Goal: Task Accomplishment & Management: Complete application form

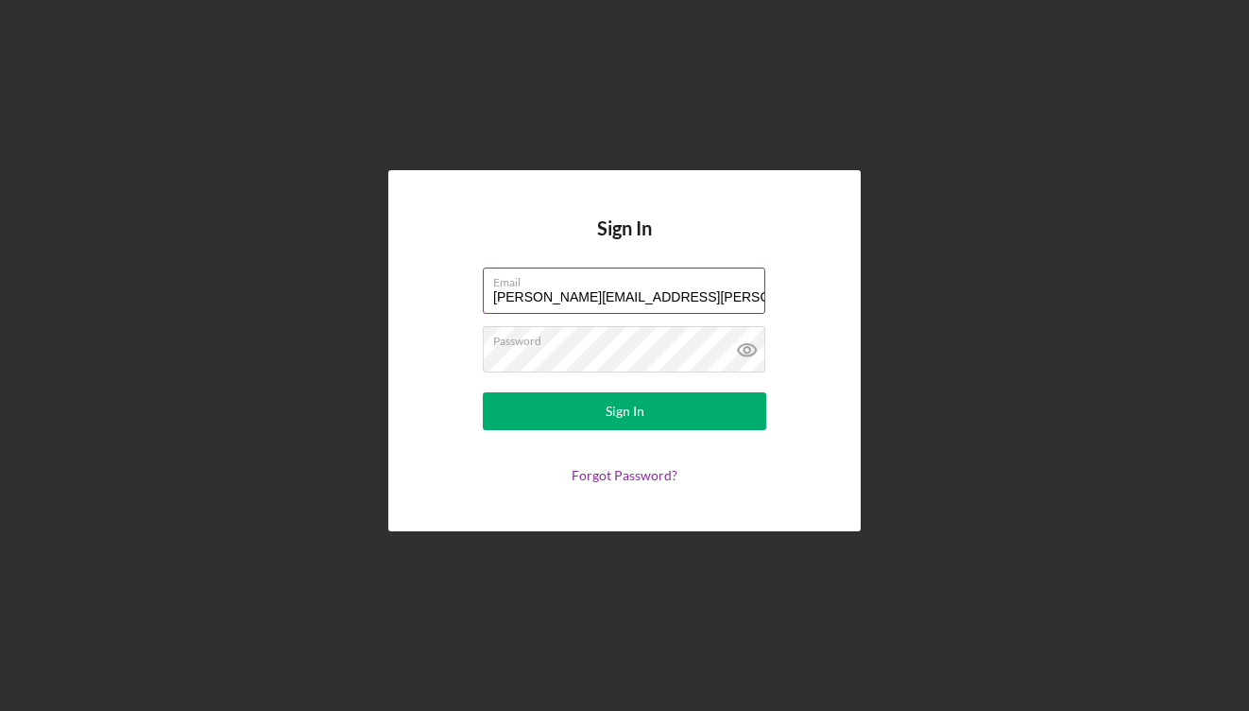
drag, startPoint x: 536, startPoint y: 299, endPoint x: 502, endPoint y: 299, distance: 34.0
click at [502, 299] on input "[PERSON_NAME][EMAIL_ADDRESS][PERSON_NAME][DOMAIN_NAME]" at bounding box center [624, 289] width 283 height 45
type input "[PERSON_NAME][EMAIL_ADDRESS][PERSON_NAME][DOMAIN_NAME]"
click at [743, 351] on icon at bounding box center [747, 349] width 47 height 47
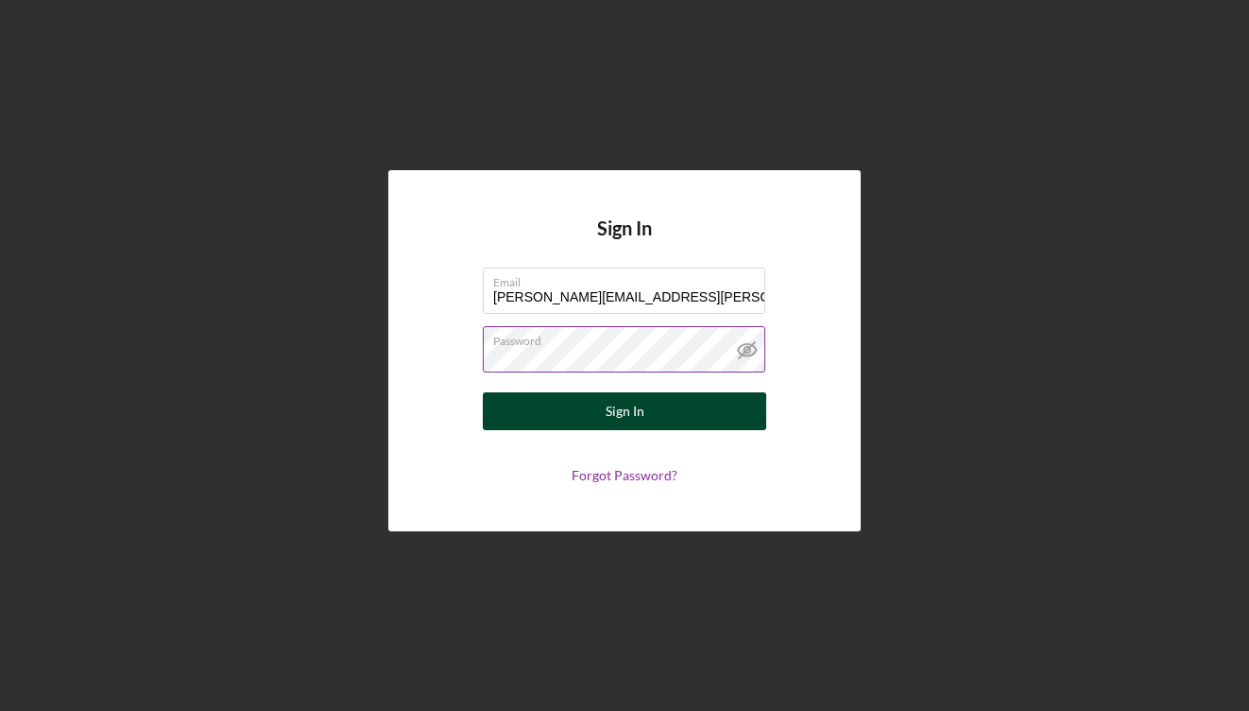
click at [614, 401] on div "Sign In" at bounding box center [625, 411] width 39 height 38
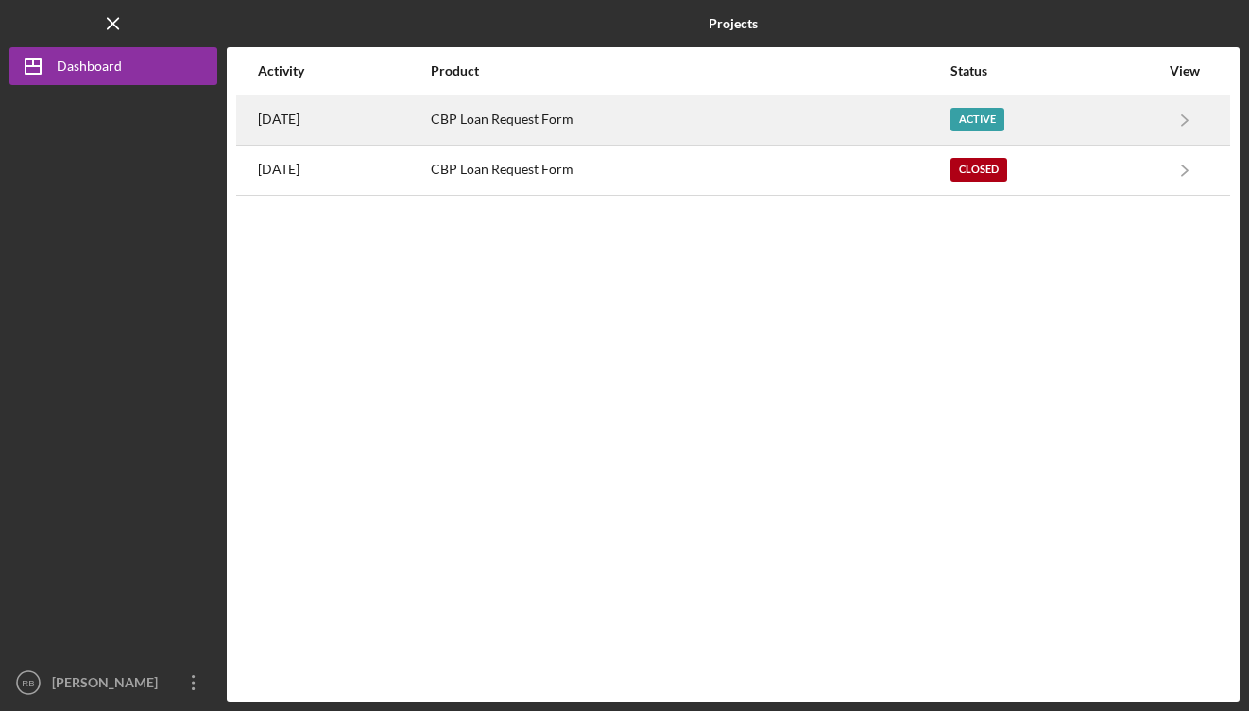
click at [429, 122] on div "[DATE]" at bounding box center [343, 119] width 171 height 47
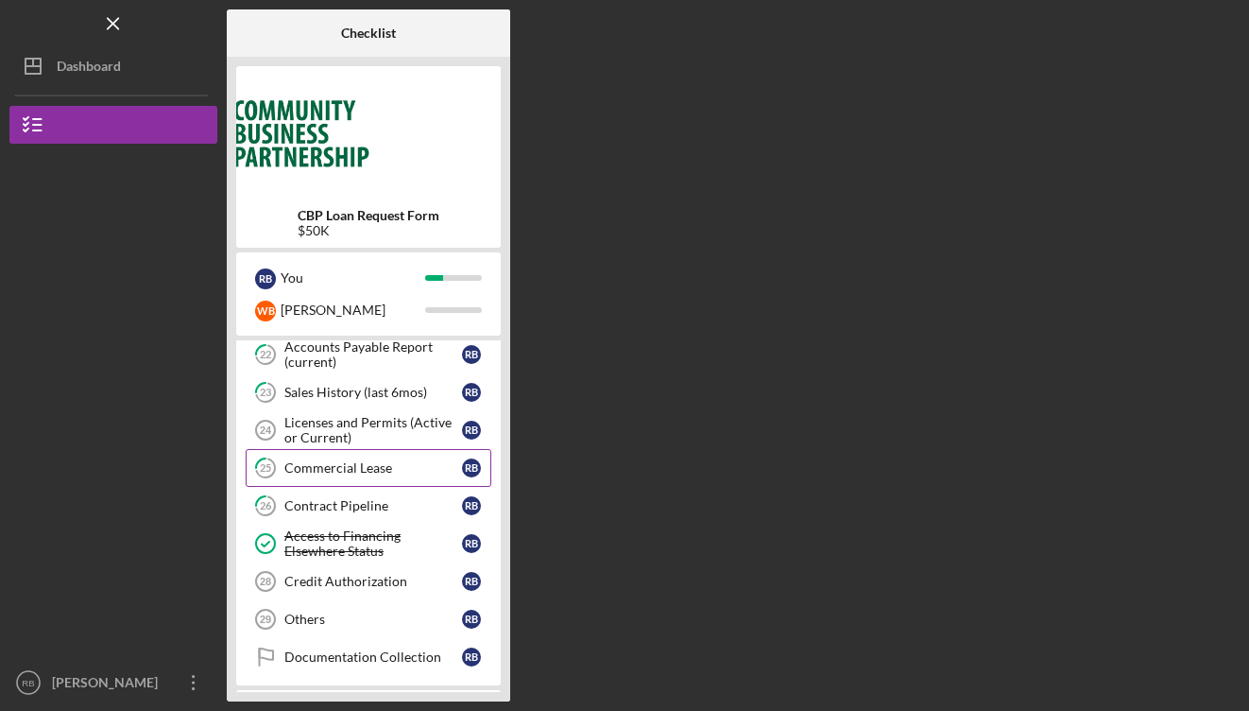
scroll to position [720, 0]
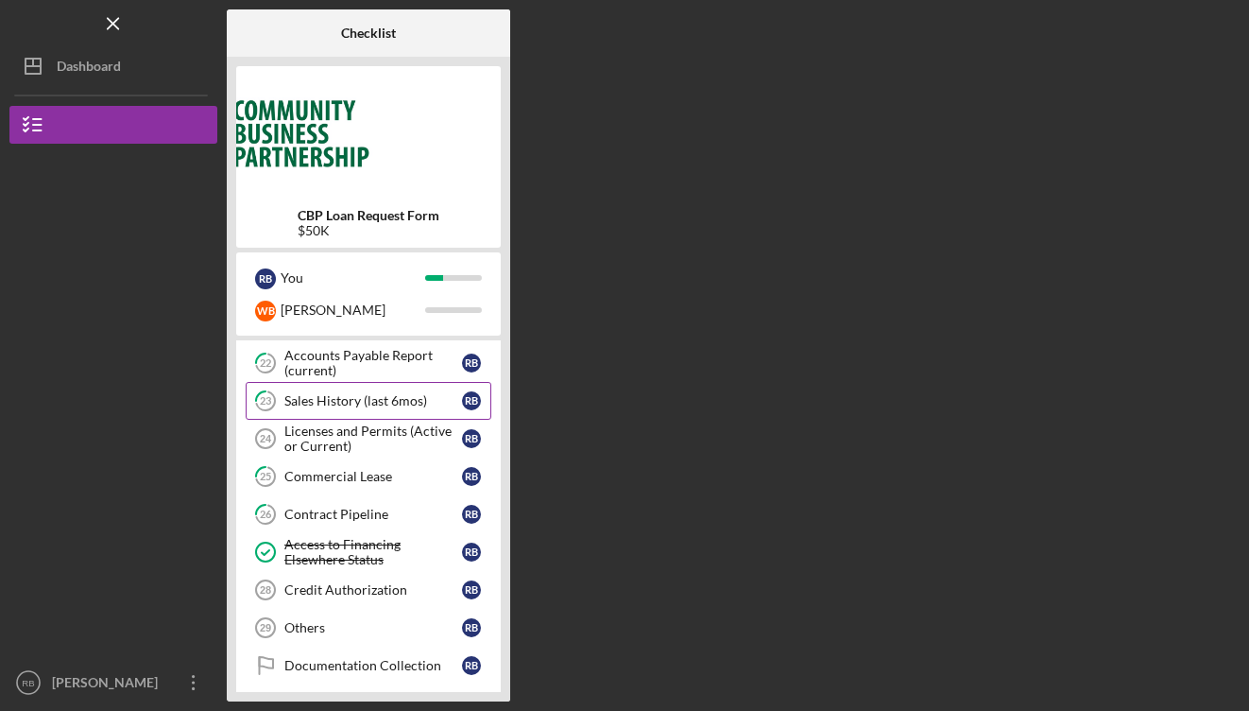
click at [342, 400] on div "Sales History (last 6mos)" at bounding box center [373, 400] width 178 height 15
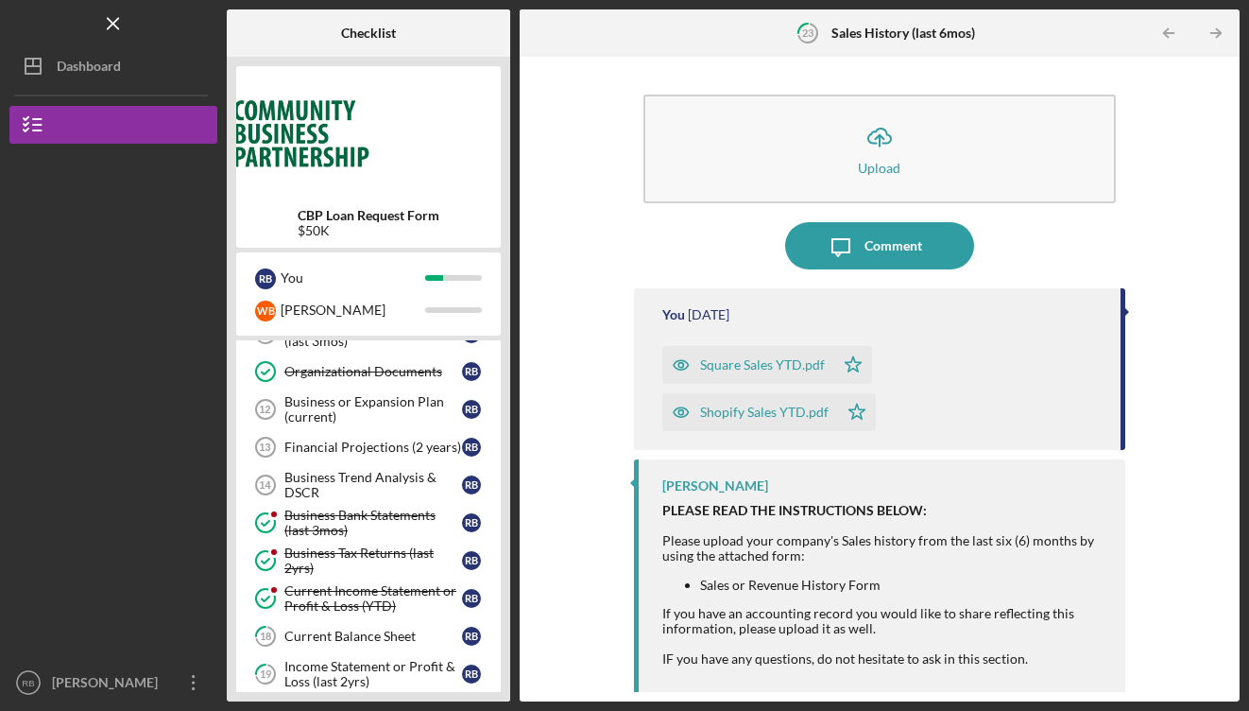
scroll to position [288, 0]
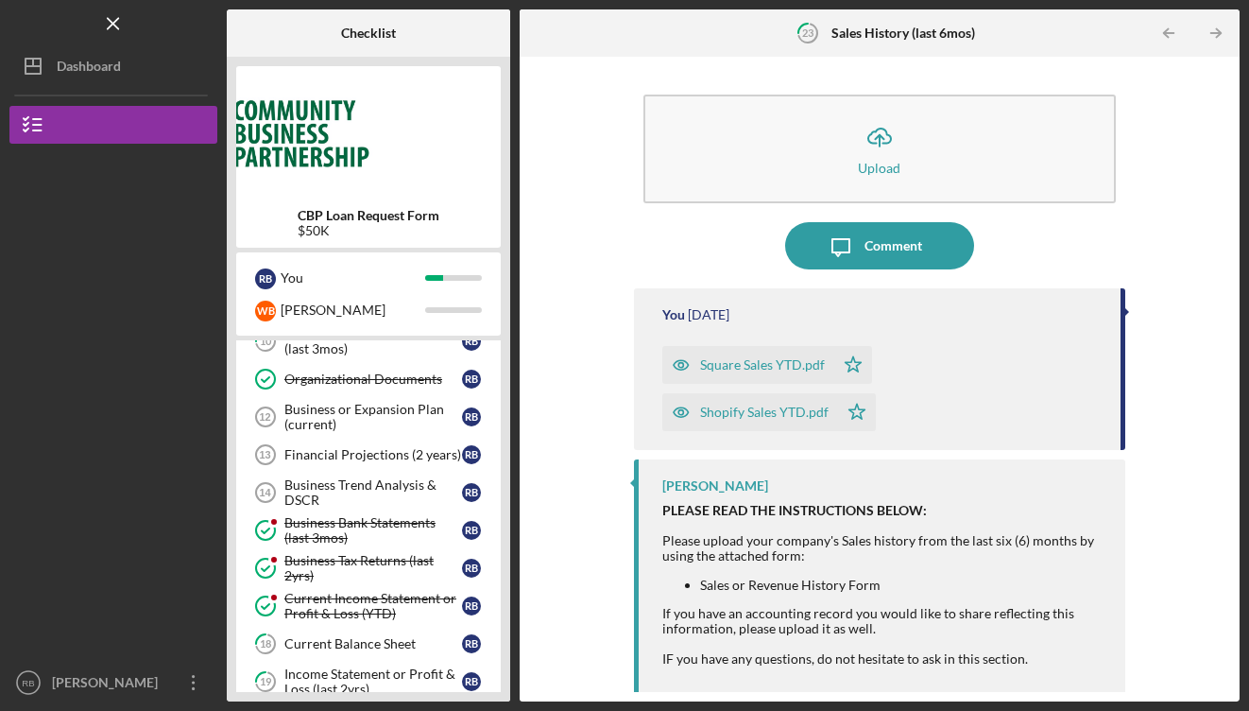
click at [376, 459] on div "Financial Projections (2 years)" at bounding box center [373, 454] width 178 height 15
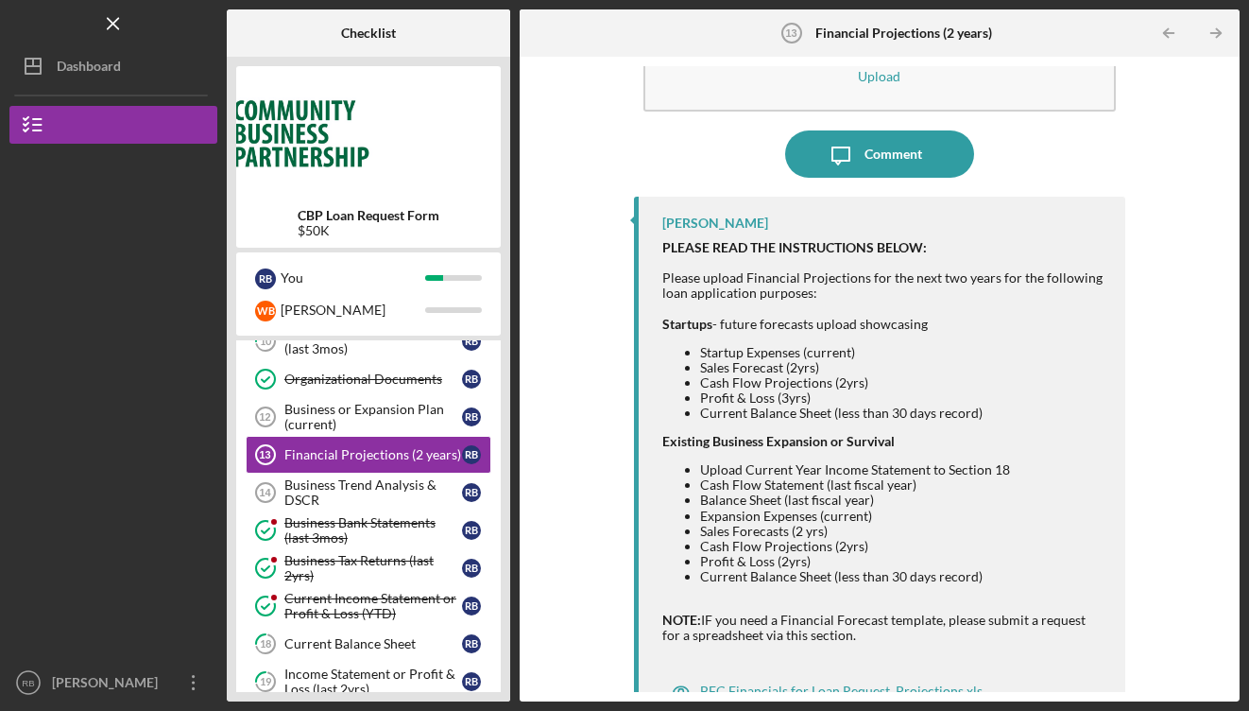
scroll to position [129, 0]
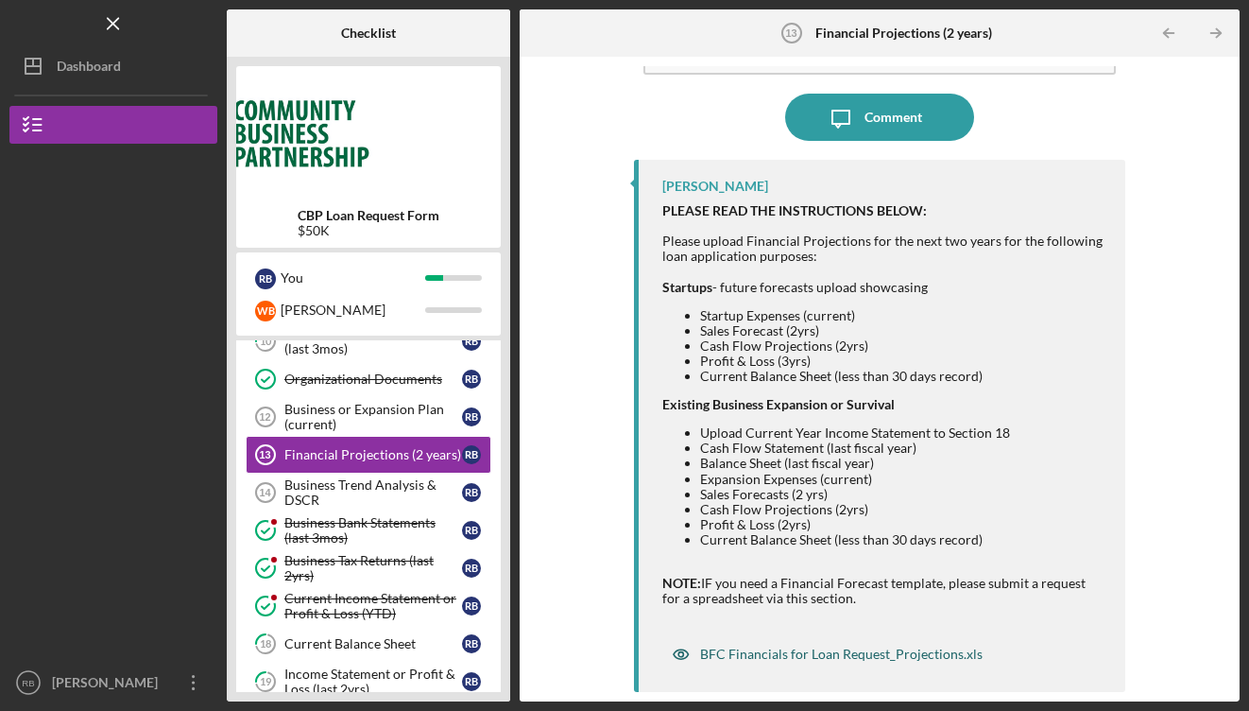
click at [779, 652] on div "BFC Financials for Loan Request_Projections.xls" at bounding box center [841, 653] width 283 height 15
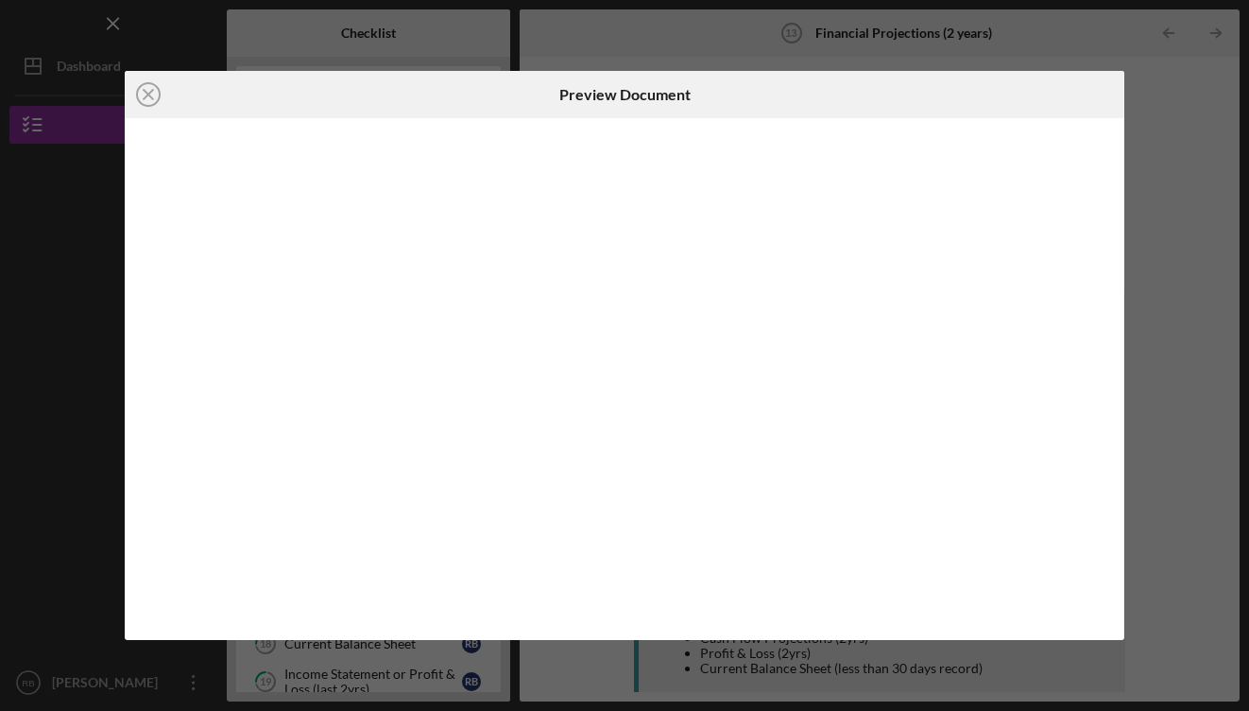
scroll to position [129, 0]
click at [1099, 90] on icon "Icon/Download" at bounding box center [1100, 95] width 43 height 43
click at [148, 95] on line at bounding box center [148, 94] width 9 height 9
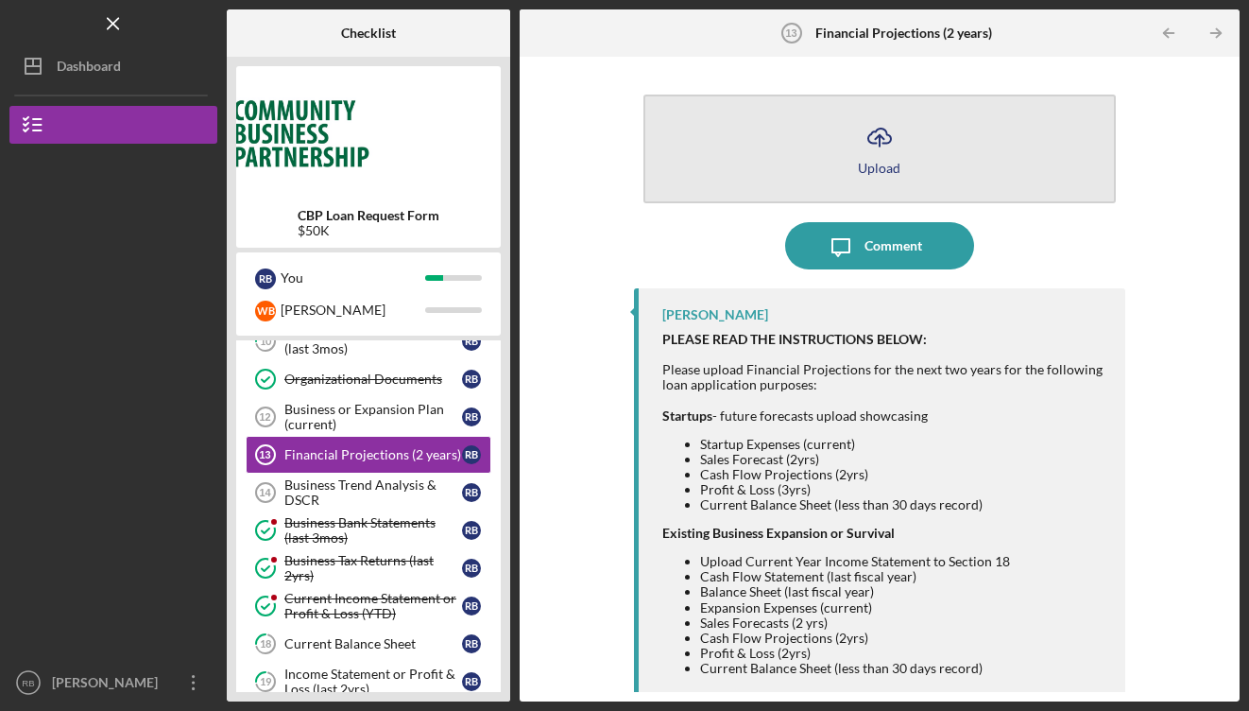
click at [875, 153] on icon "Icon/Upload" at bounding box center [879, 136] width 47 height 47
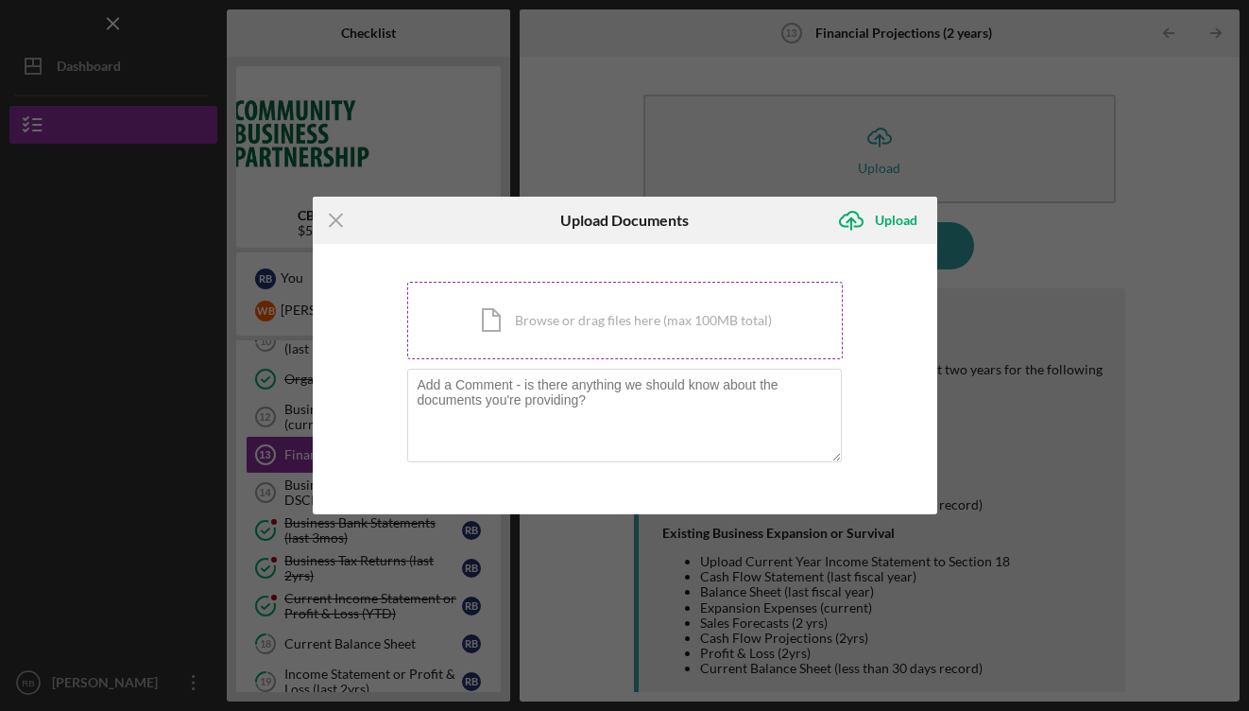
click at [548, 317] on div "Icon/Document Browse or drag files here (max 100MB total) Tap to choose files o…" at bounding box center [625, 320] width 436 height 77
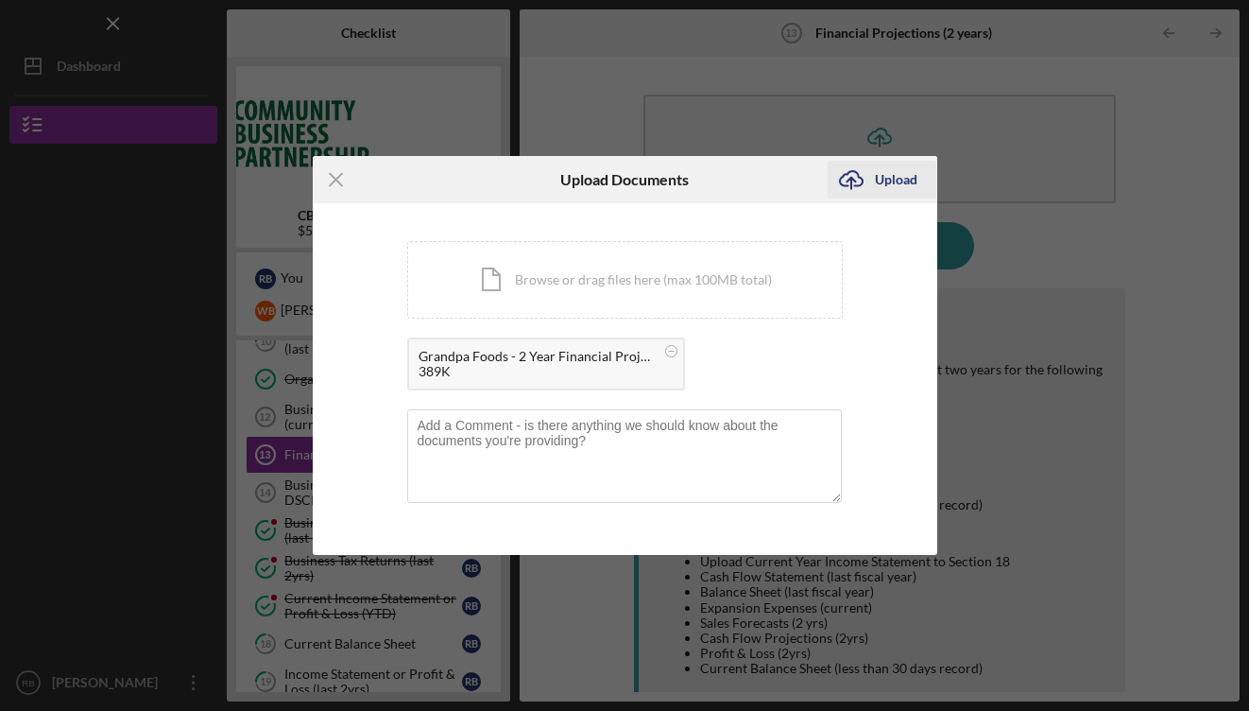
click at [892, 175] on div "Upload" at bounding box center [896, 180] width 43 height 38
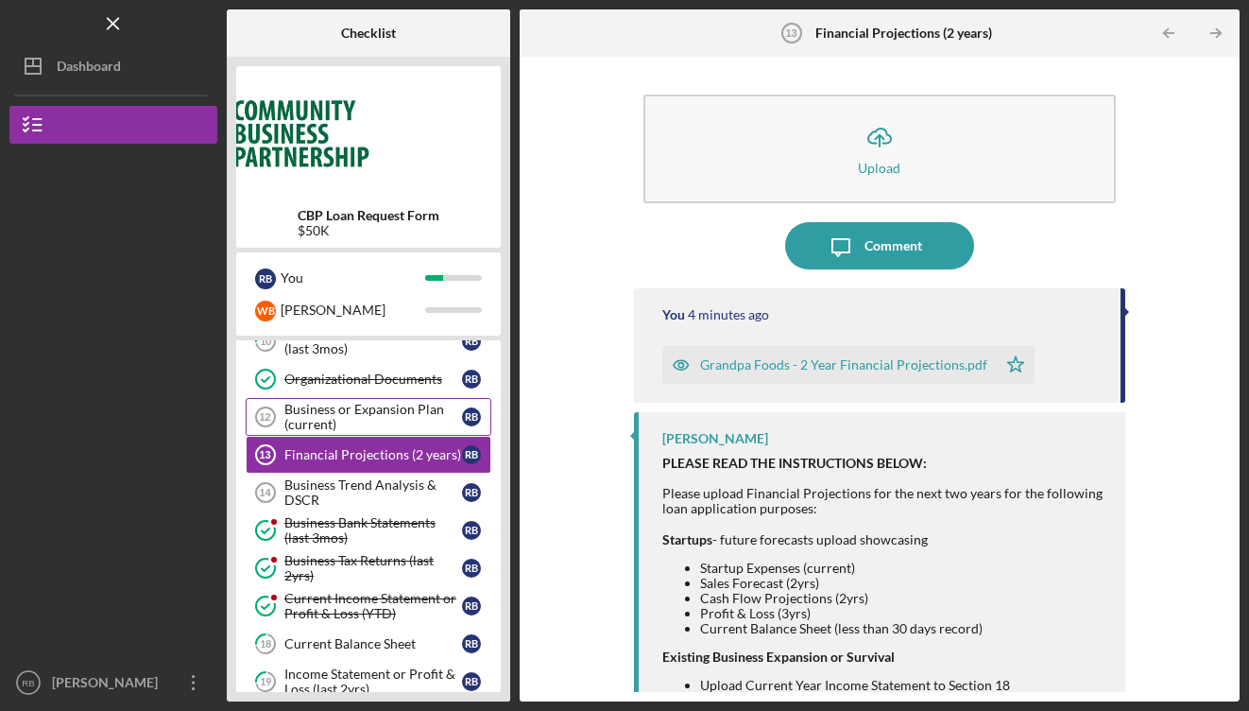
click at [339, 417] on div "Business or Expansion Plan (current)" at bounding box center [373, 417] width 178 height 30
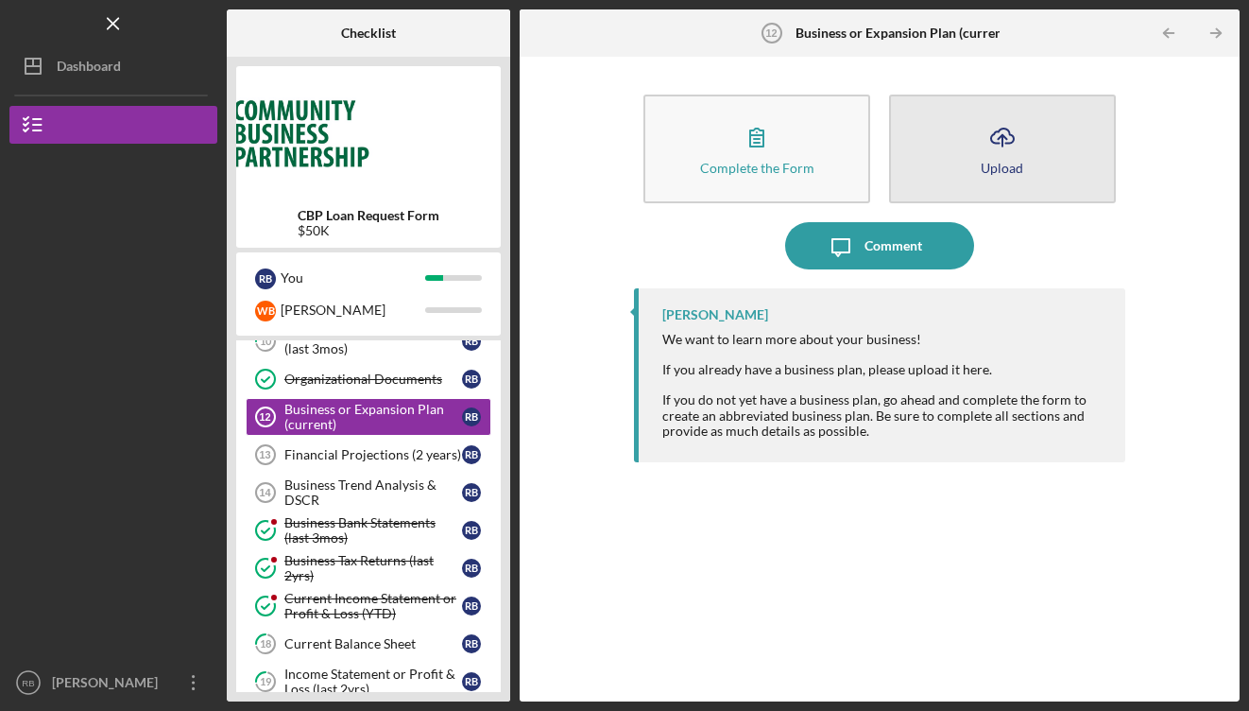
click at [954, 158] on button "Icon/Upload Upload" at bounding box center [1002, 149] width 227 height 109
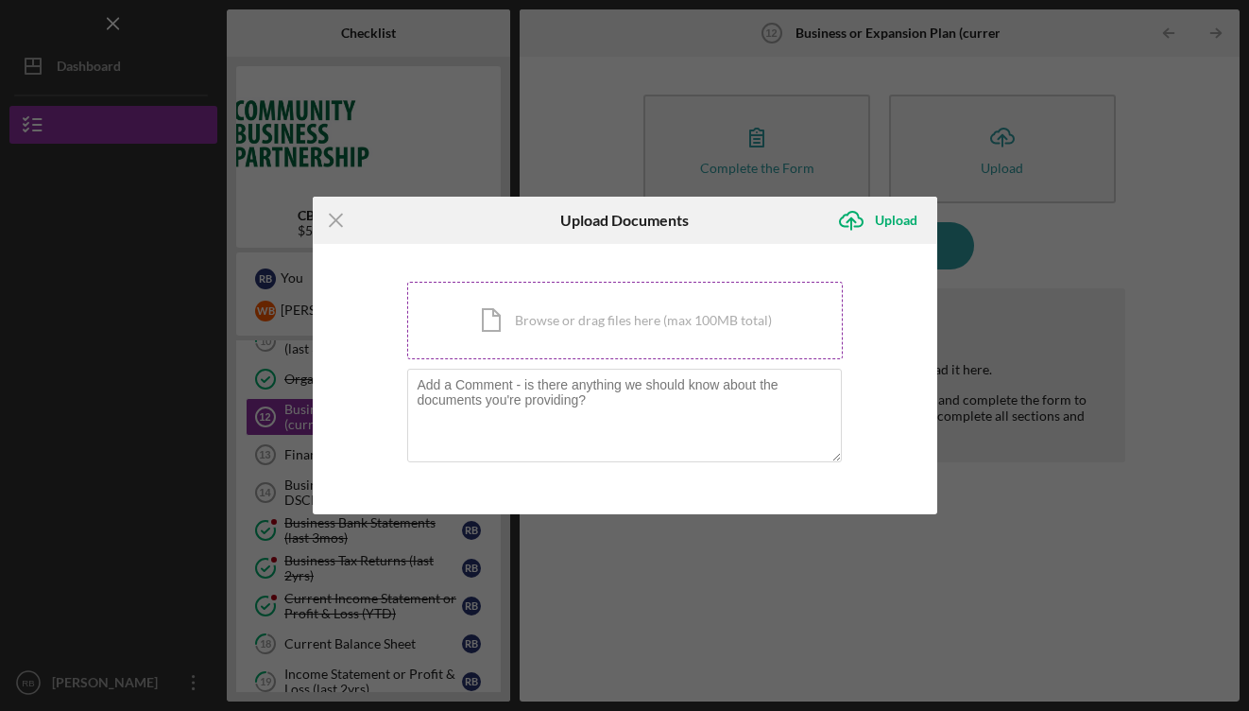
click at [550, 315] on div "Icon/Document Browse or drag files here (max 100MB total) Tap to choose files o…" at bounding box center [625, 320] width 436 height 77
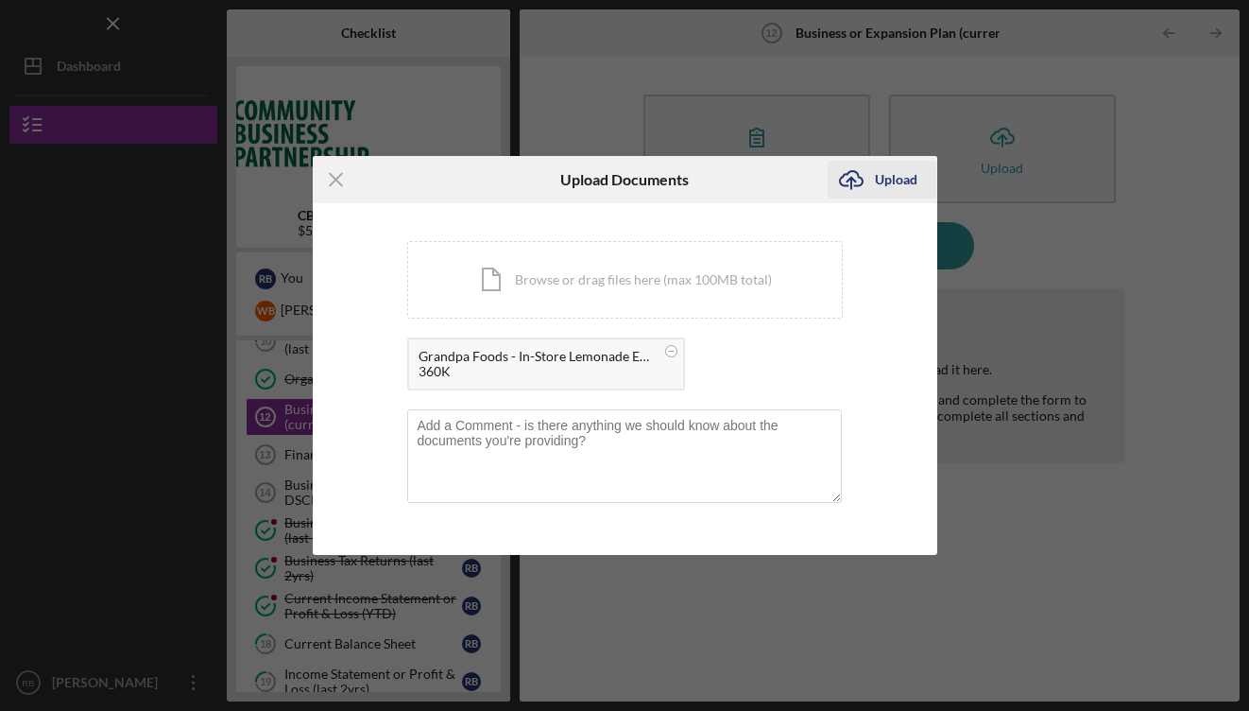
click at [880, 177] on div "Upload" at bounding box center [896, 180] width 43 height 38
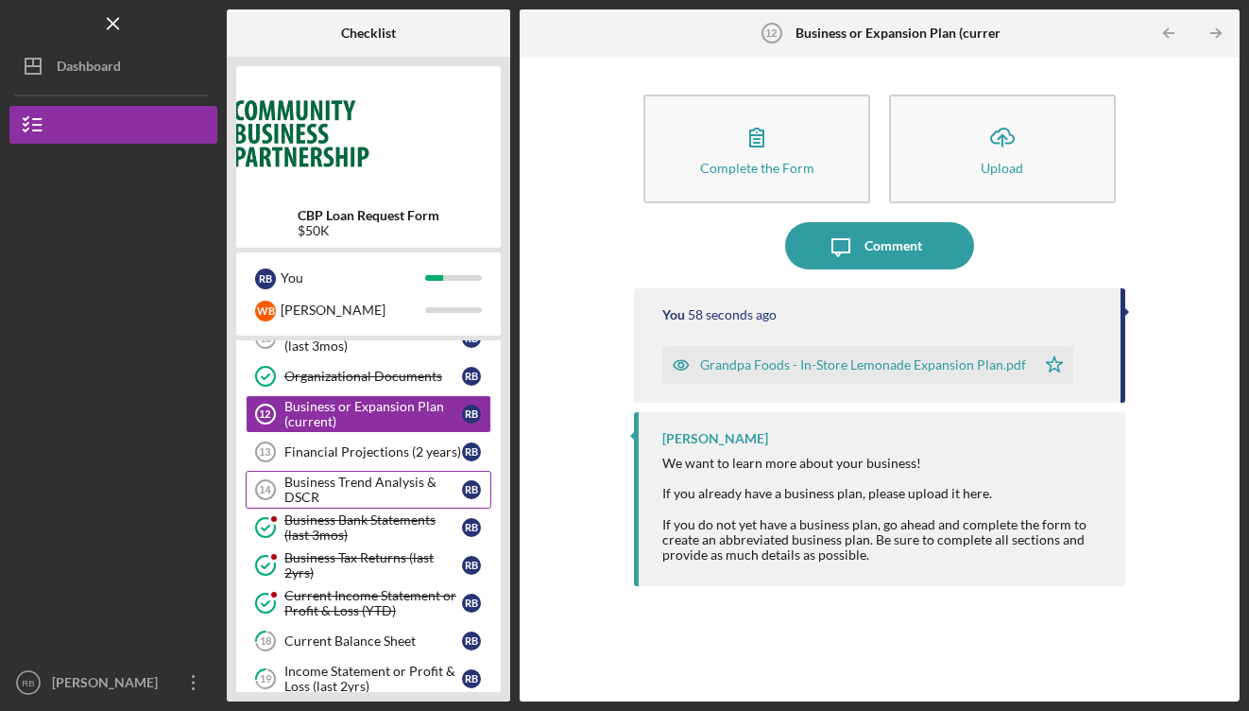
scroll to position [293, 0]
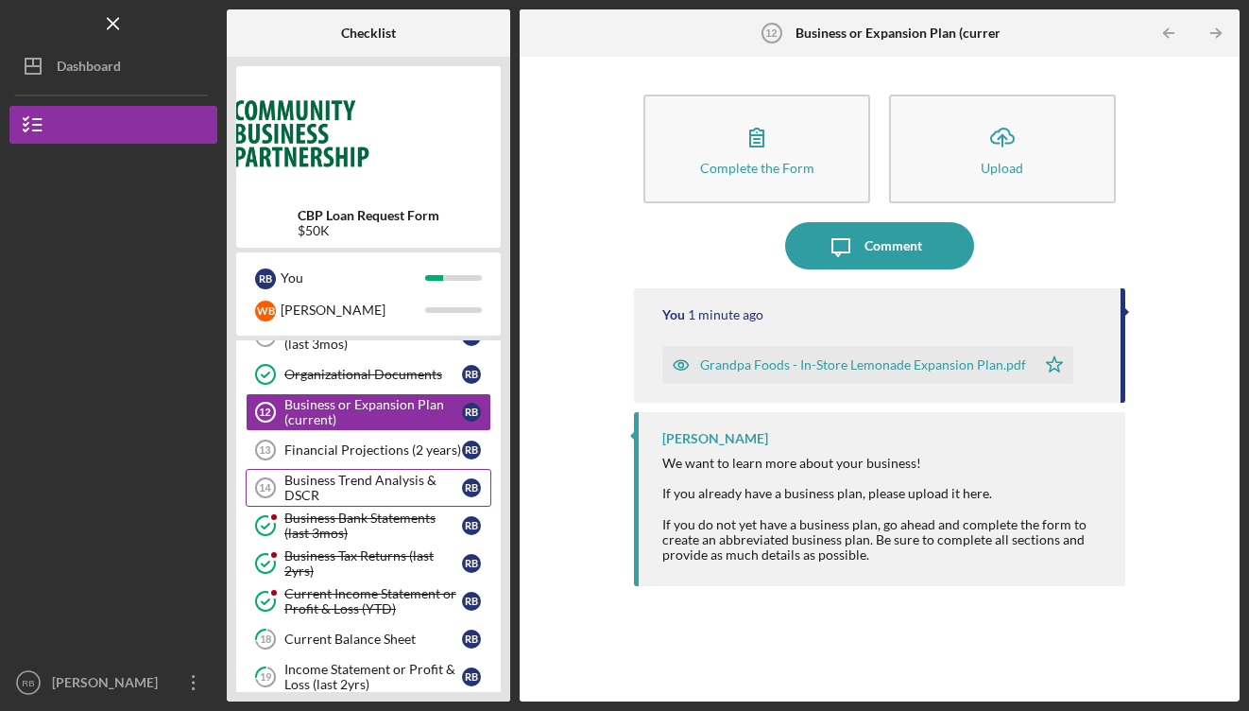
click at [345, 473] on div "Business Trend Analysis & DSCR" at bounding box center [373, 488] width 178 height 30
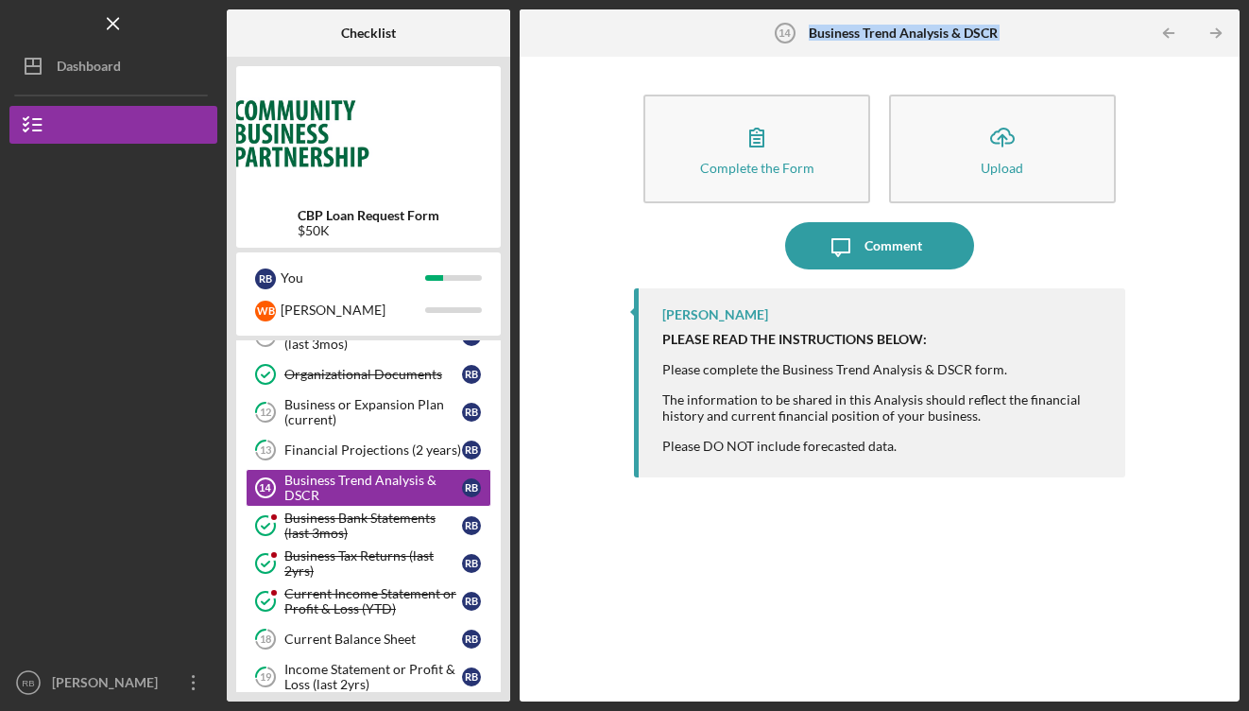
drag, startPoint x: 1003, startPoint y: 32, endPoint x: 811, endPoint y: 29, distance: 191.9
click at [811, 29] on div "Business Trend Analysis & DSCR 14 Business Trend Analysis & DSCR Icon/Table Pag…" at bounding box center [880, 32] width 720 height 47
copy div "Business Trend Analysis & DSCR Icon/Table Pagination Arrow Icon/Table Paginatio…"
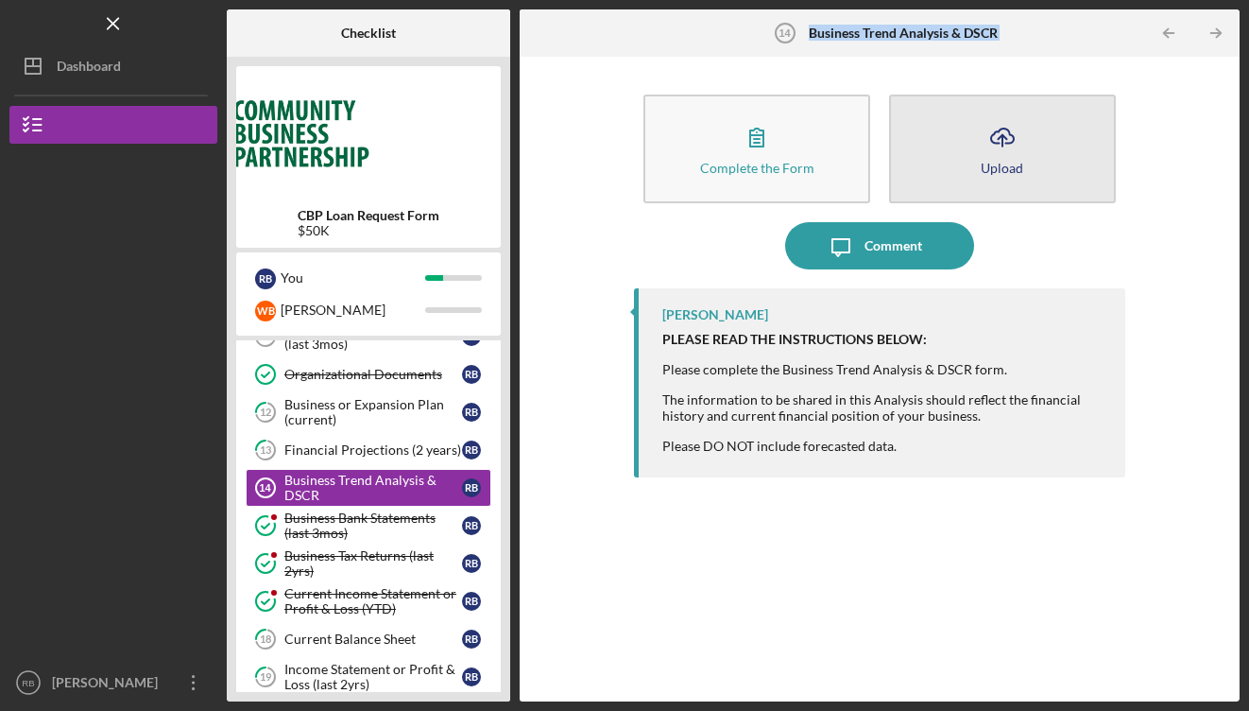
click at [985, 153] on icon "Icon/Upload" at bounding box center [1002, 136] width 47 height 47
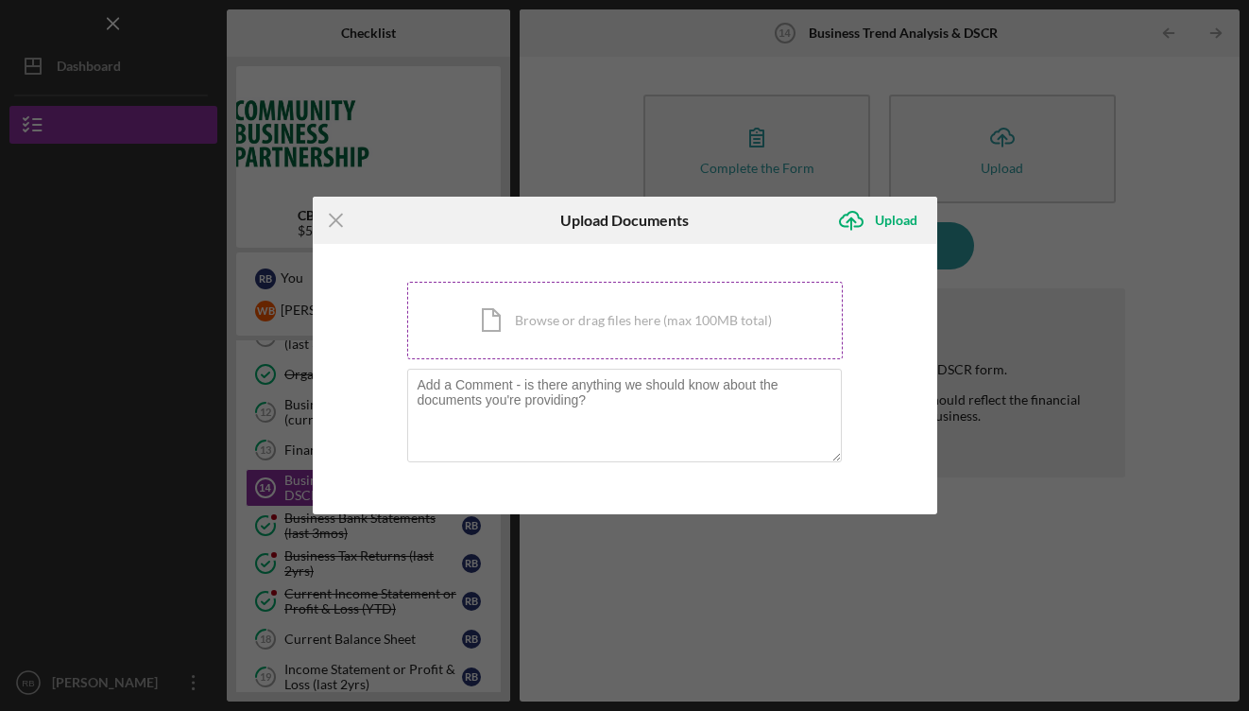
click at [578, 331] on div "Icon/Document Browse or drag files here (max 100MB total) Tap to choose files o…" at bounding box center [625, 320] width 436 height 77
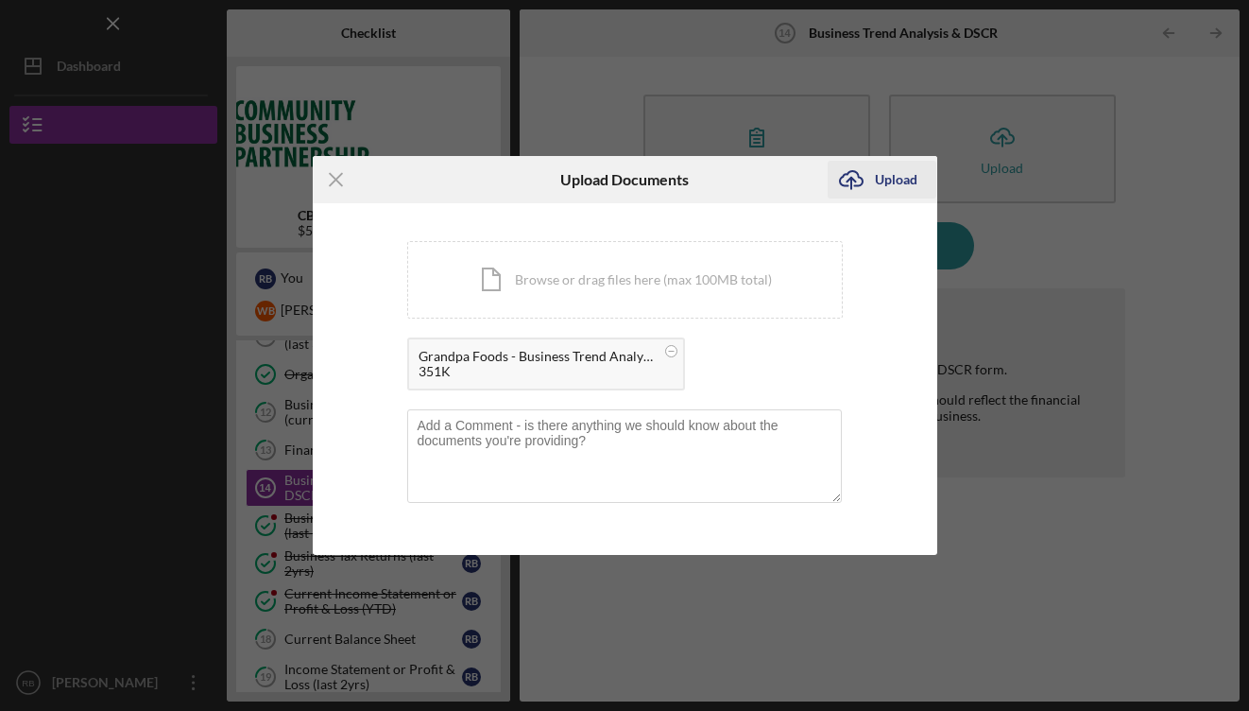
click at [892, 176] on div "Upload" at bounding box center [896, 180] width 43 height 38
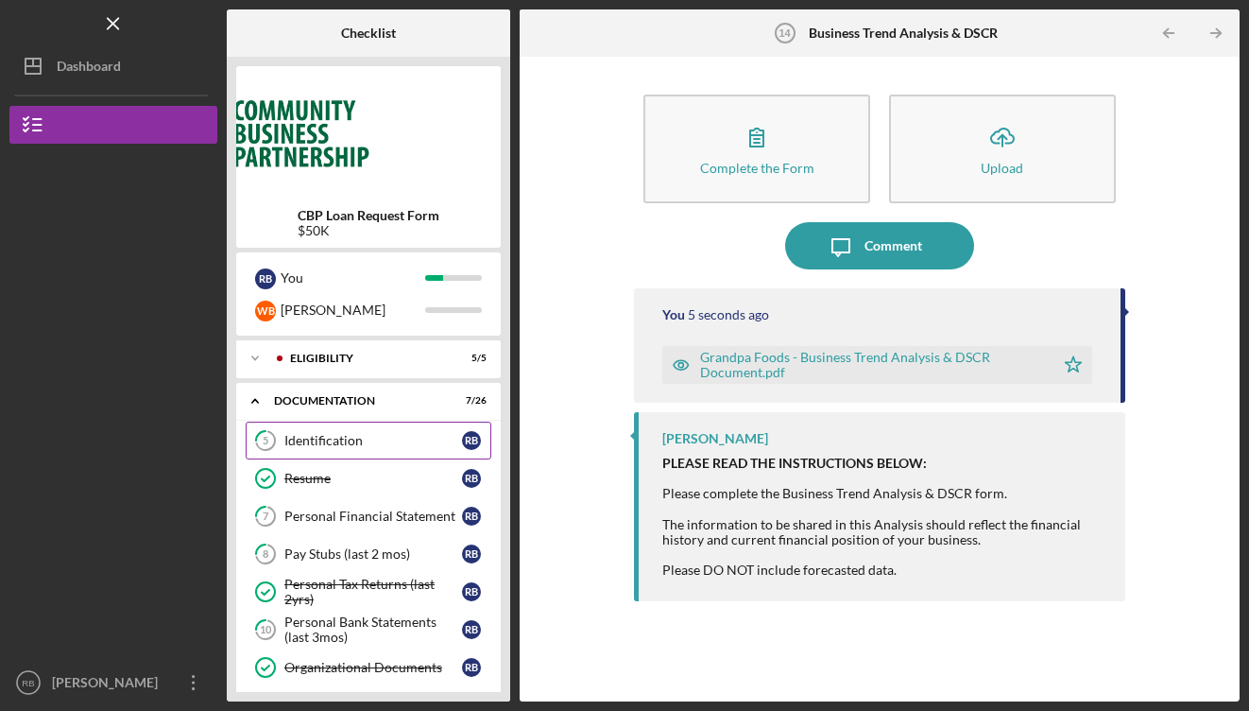
click at [322, 445] on div "Identification" at bounding box center [373, 440] width 178 height 15
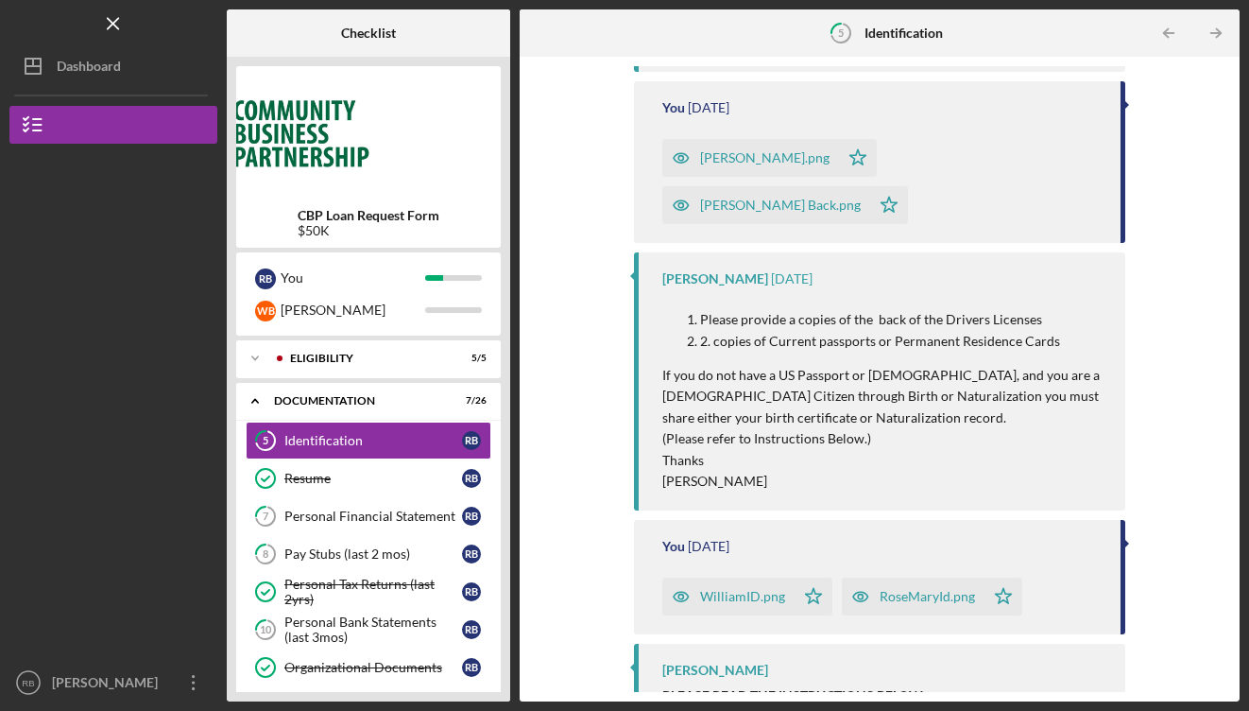
scroll to position [413, 0]
click at [331, 518] on div "Personal Financial Statement" at bounding box center [373, 515] width 178 height 15
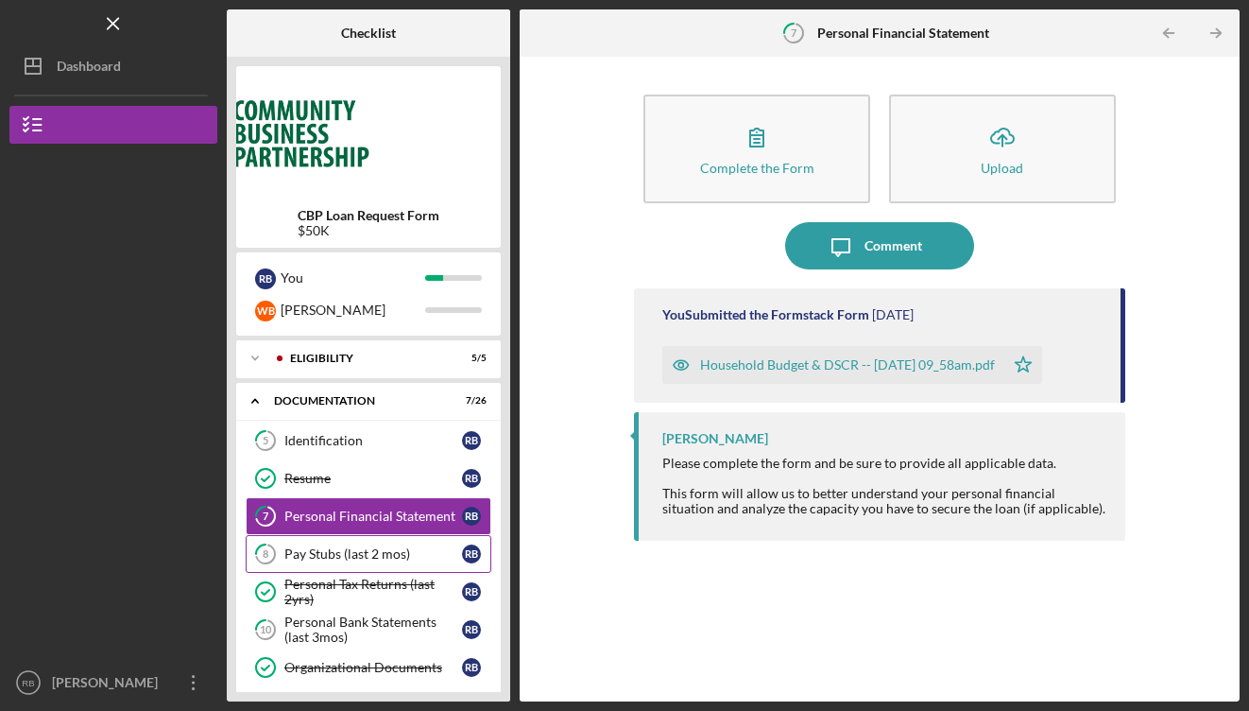
click at [325, 554] on div "Pay Stubs (last 2 mos)" at bounding box center [373, 553] width 178 height 15
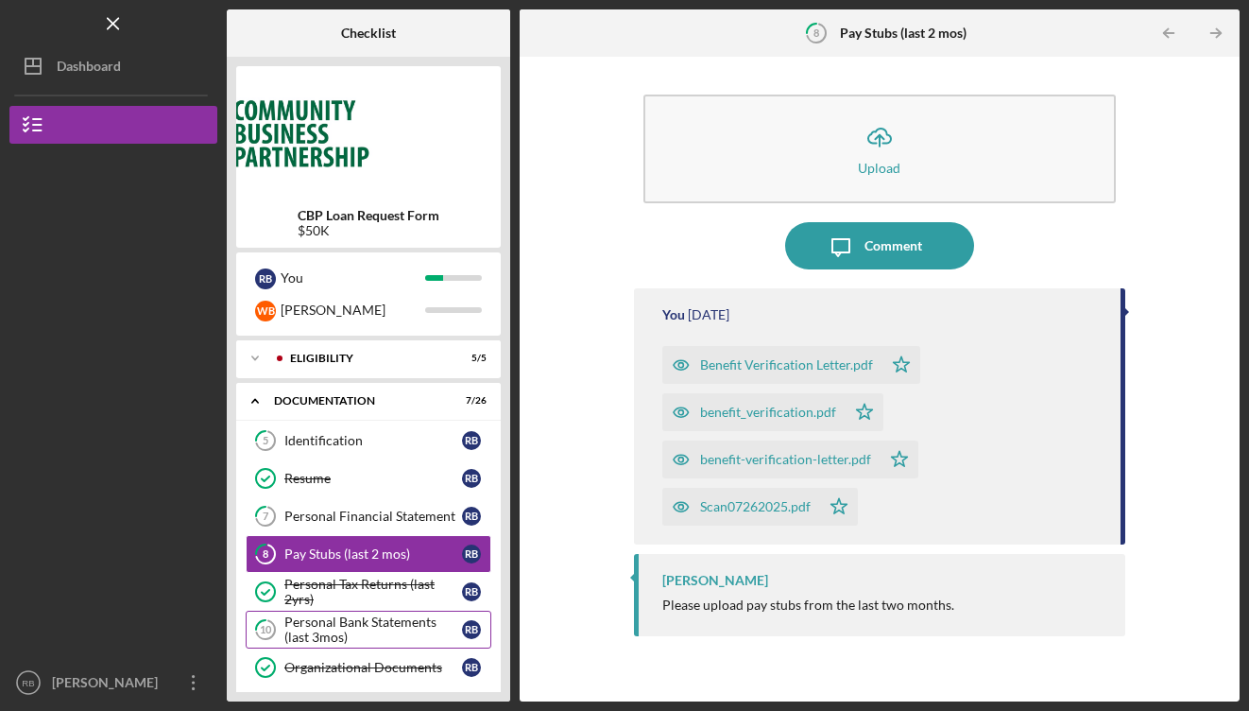
click at [335, 618] on div "Personal Bank Statements (last 3mos)" at bounding box center [373, 629] width 178 height 30
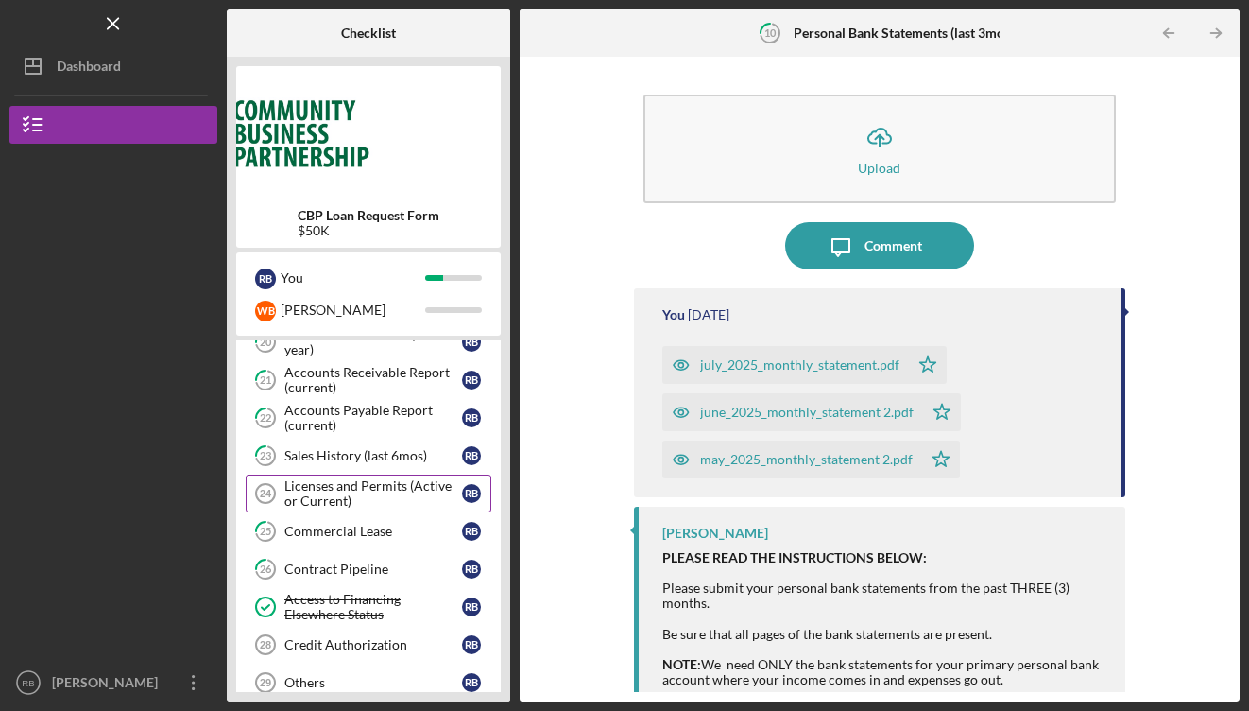
scroll to position [669, 0]
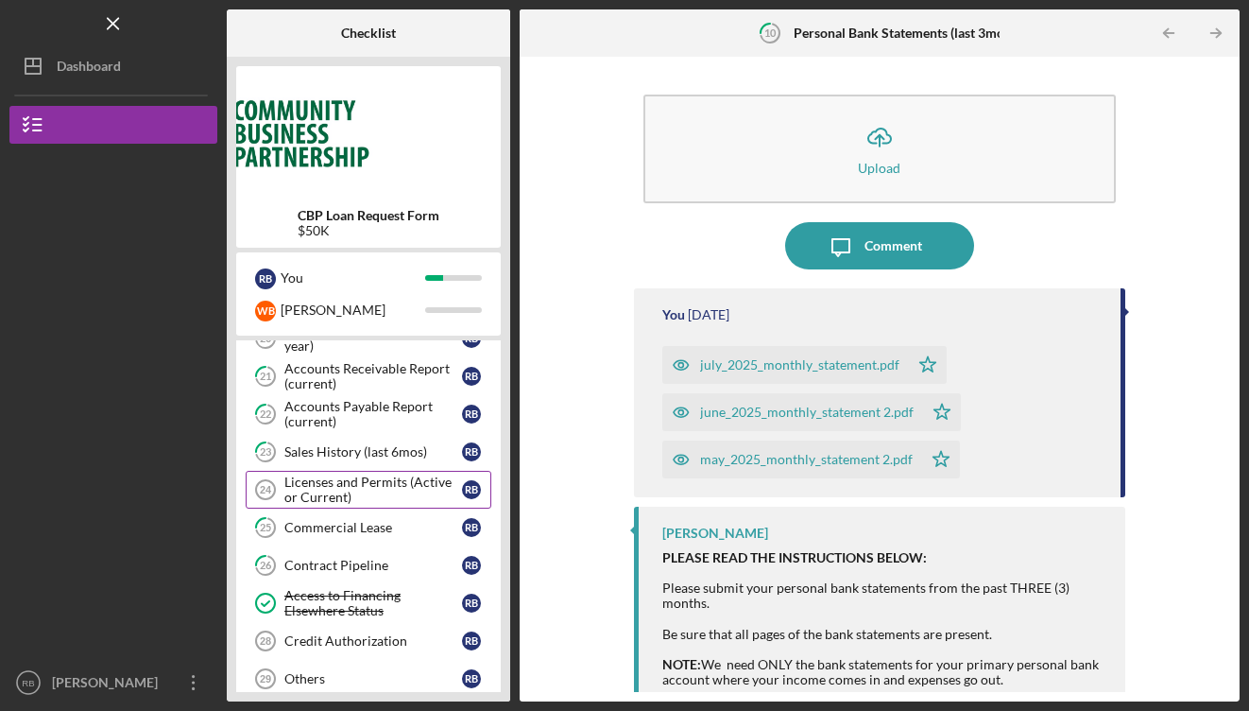
click at [335, 488] on div "Licenses and Permits (Active or Current)" at bounding box center [373, 489] width 178 height 30
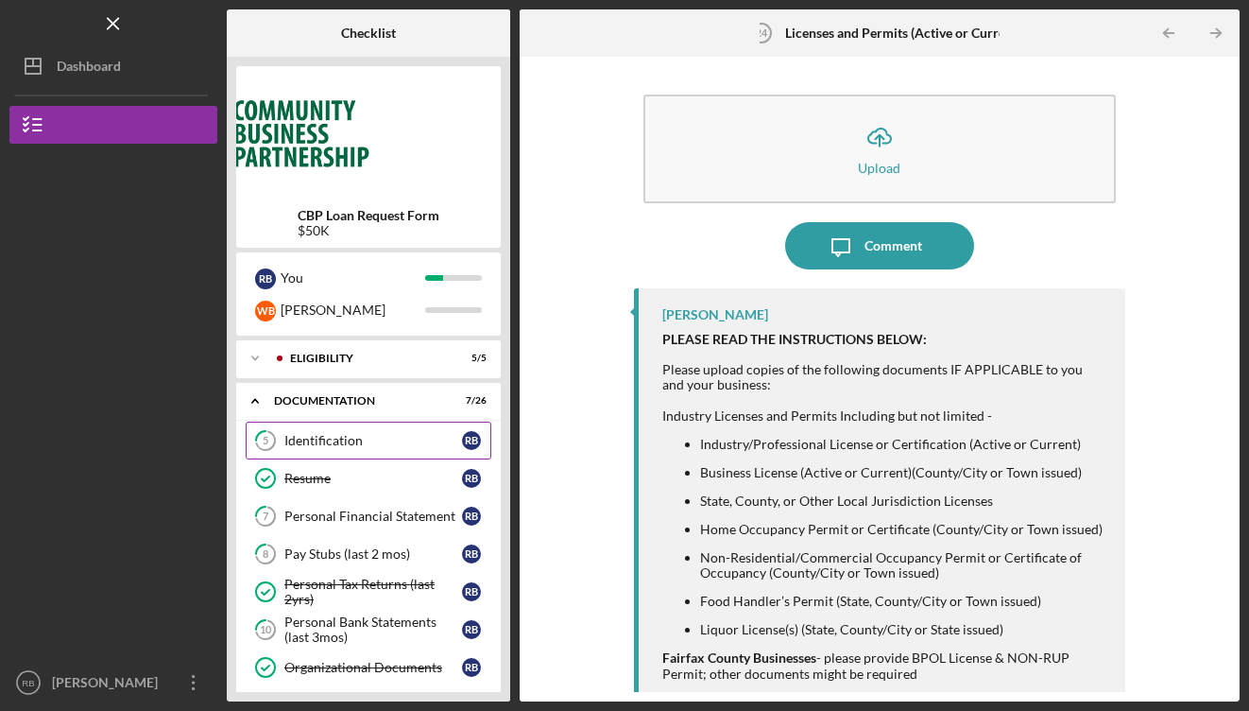
click at [331, 446] on div "Identification" at bounding box center [373, 440] width 178 height 15
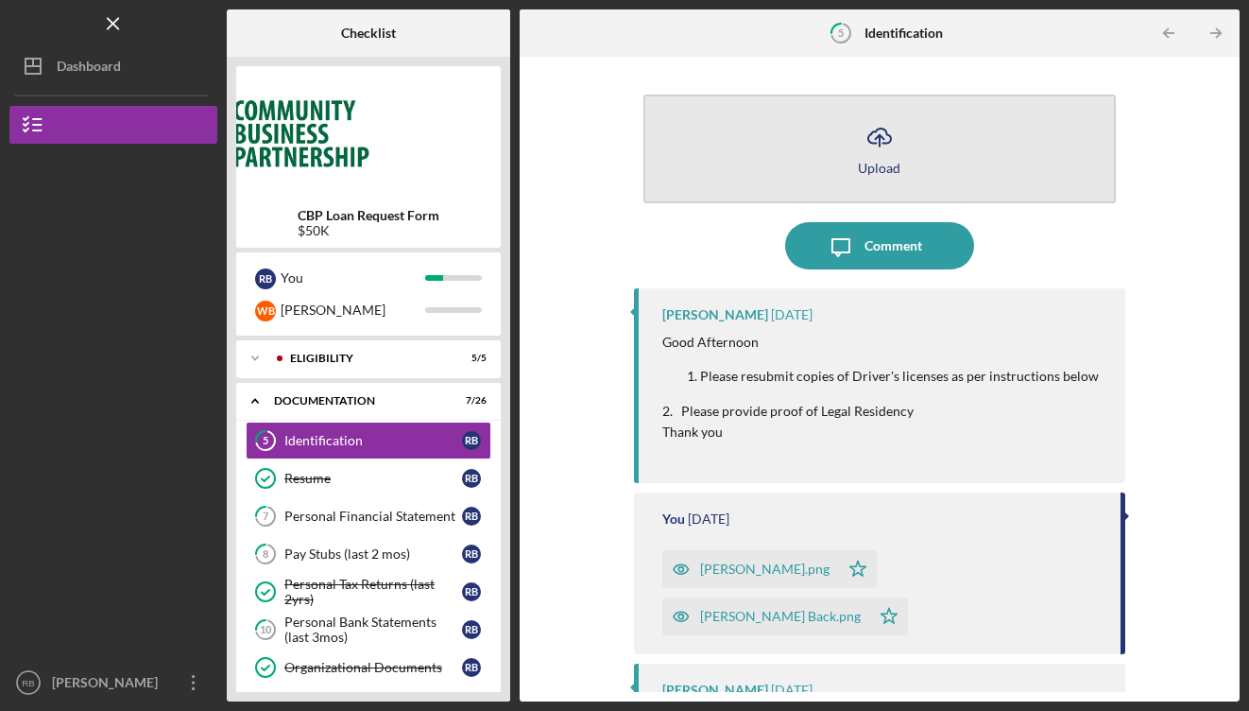
click at [878, 152] on icon "Icon/Upload" at bounding box center [879, 136] width 47 height 47
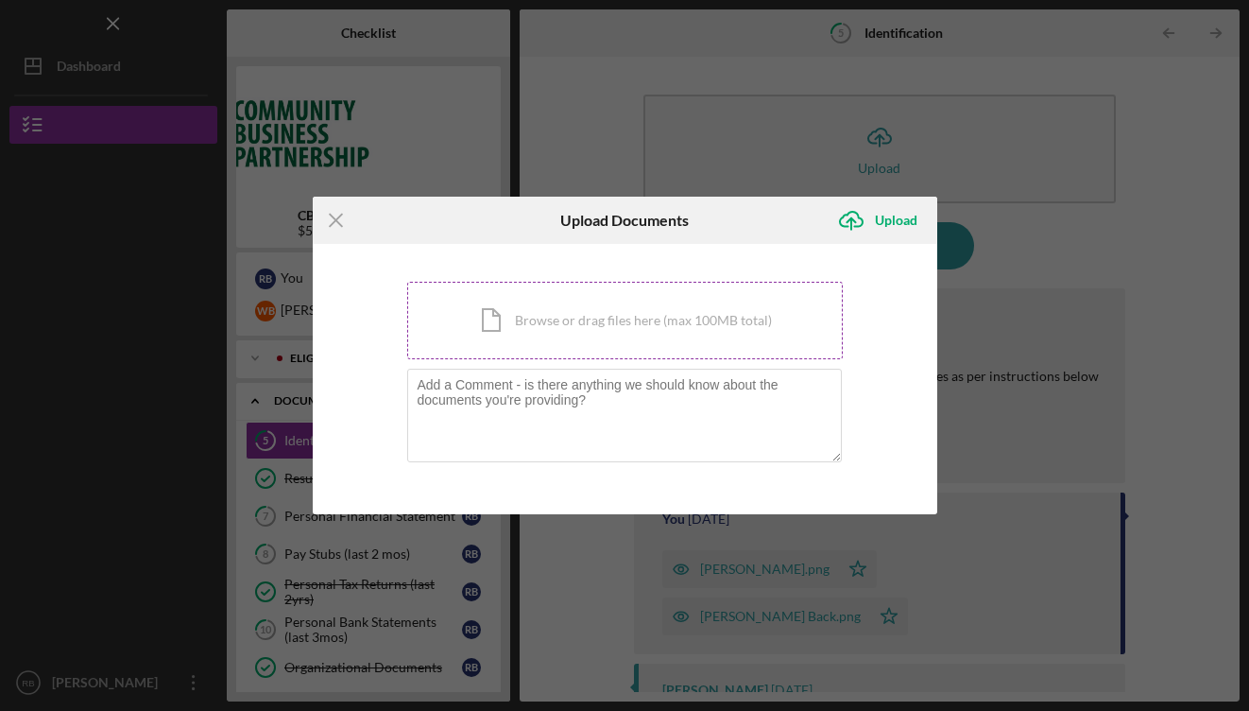
click at [587, 313] on div "Icon/Document Browse or drag files here (max 100MB total) Tap to choose files o…" at bounding box center [625, 320] width 436 height 77
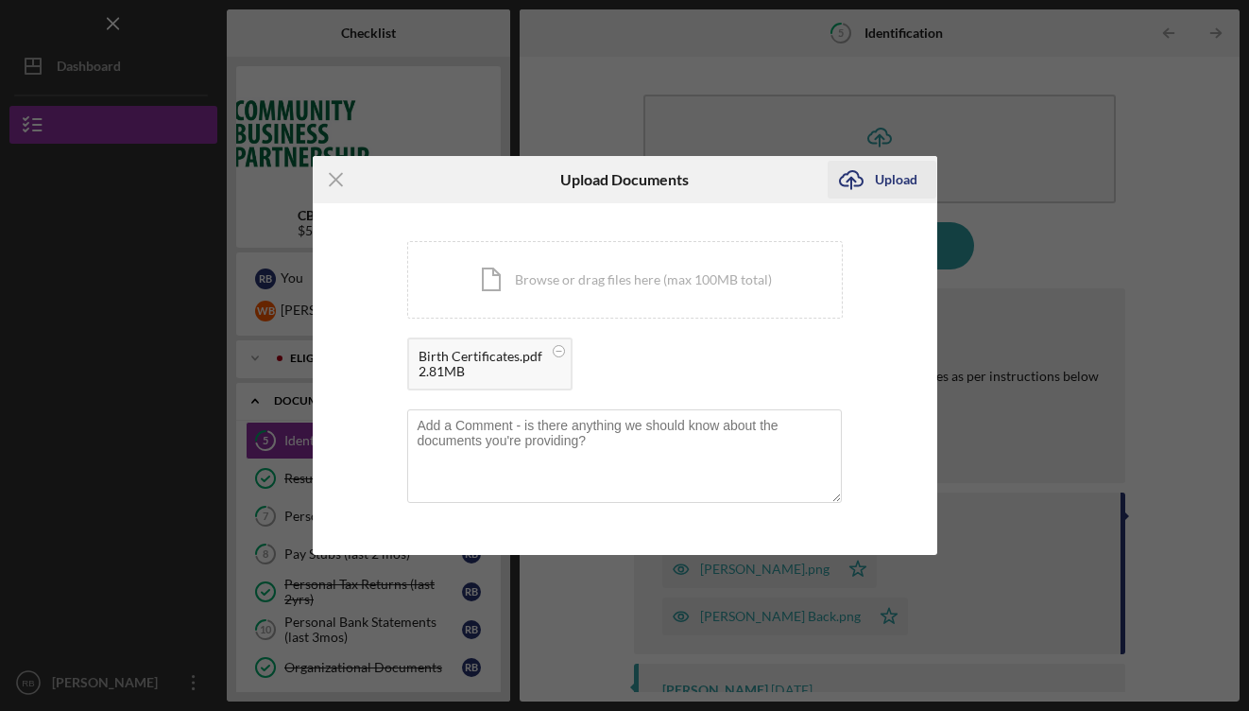
click at [899, 184] on div "Upload" at bounding box center [896, 180] width 43 height 38
